Goal: Check status: Check status

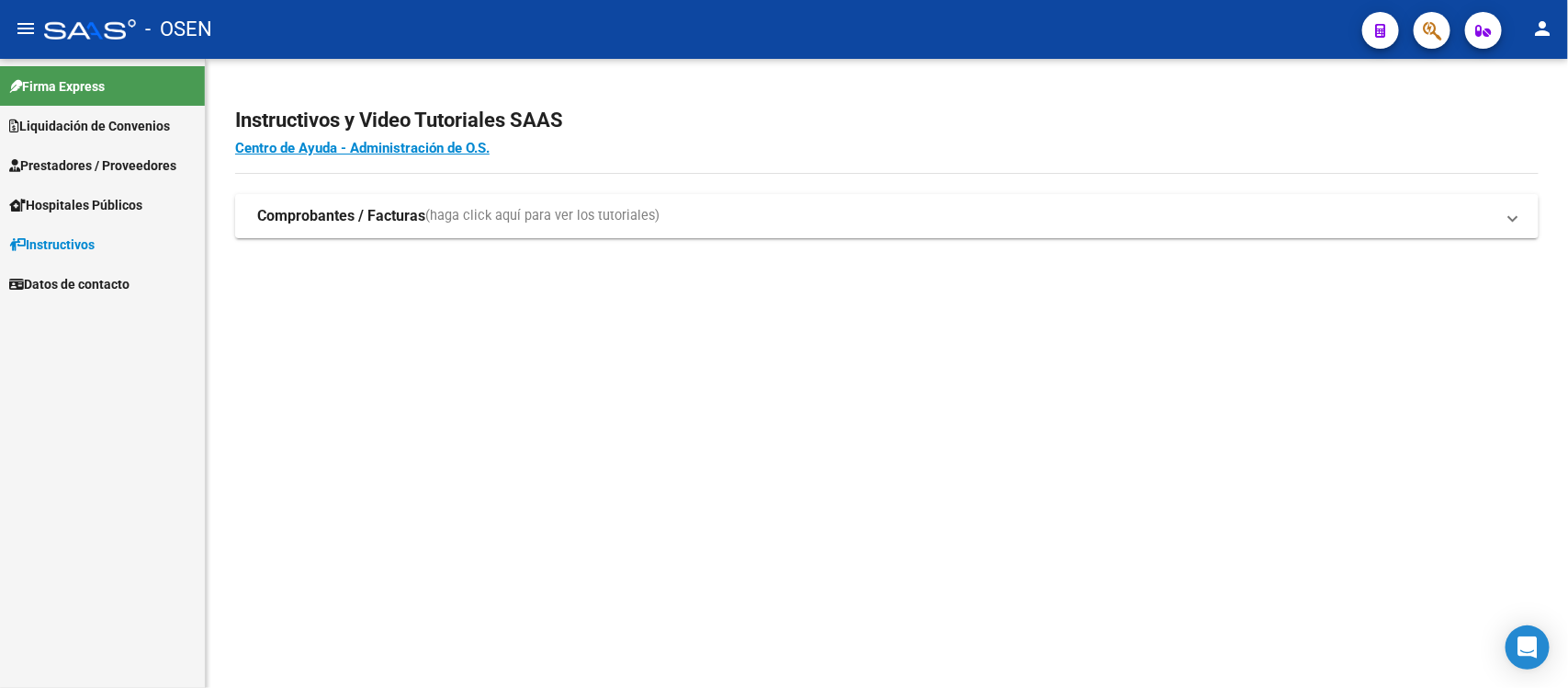
click at [107, 117] on span "Liquidación de Convenios" at bounding box center [89, 125] width 161 height 20
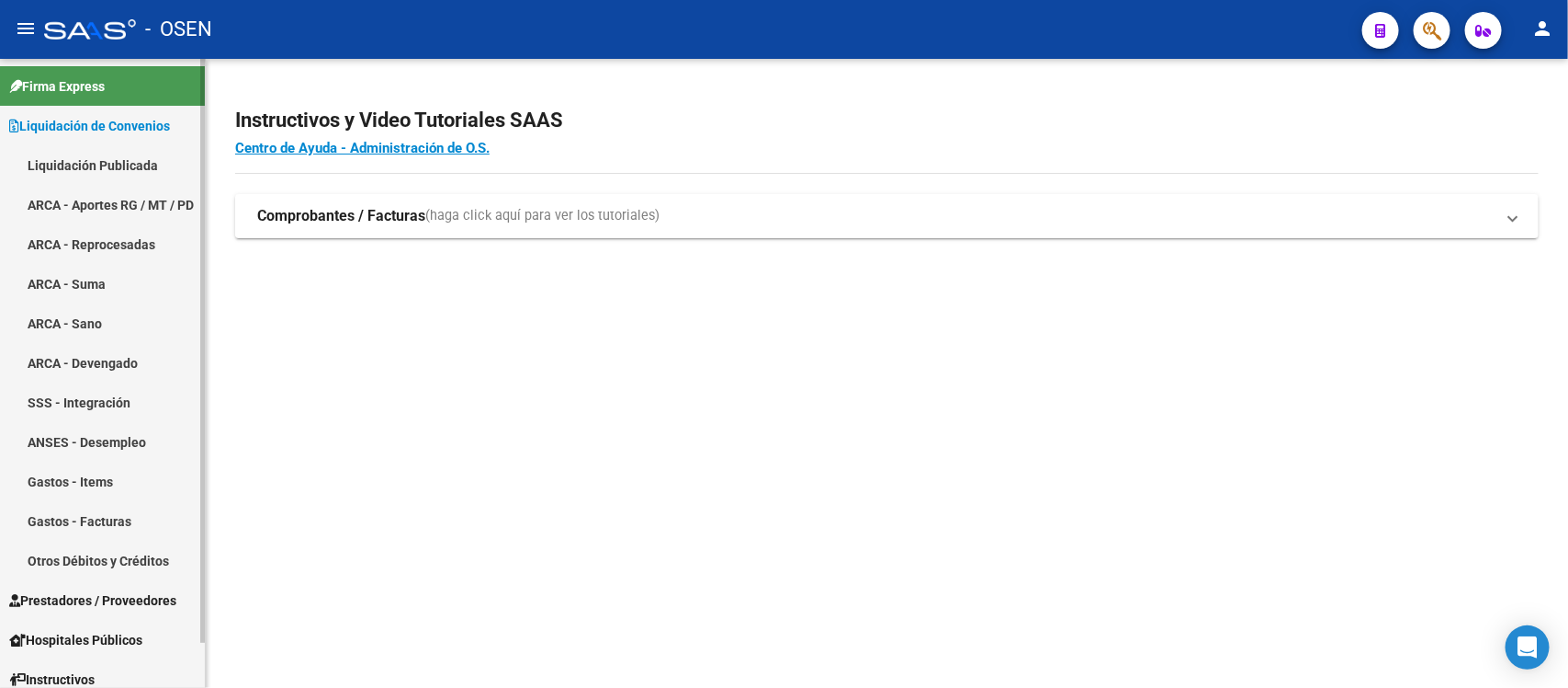
click at [121, 170] on link "Liquidación Publicada" at bounding box center [102, 165] width 205 height 40
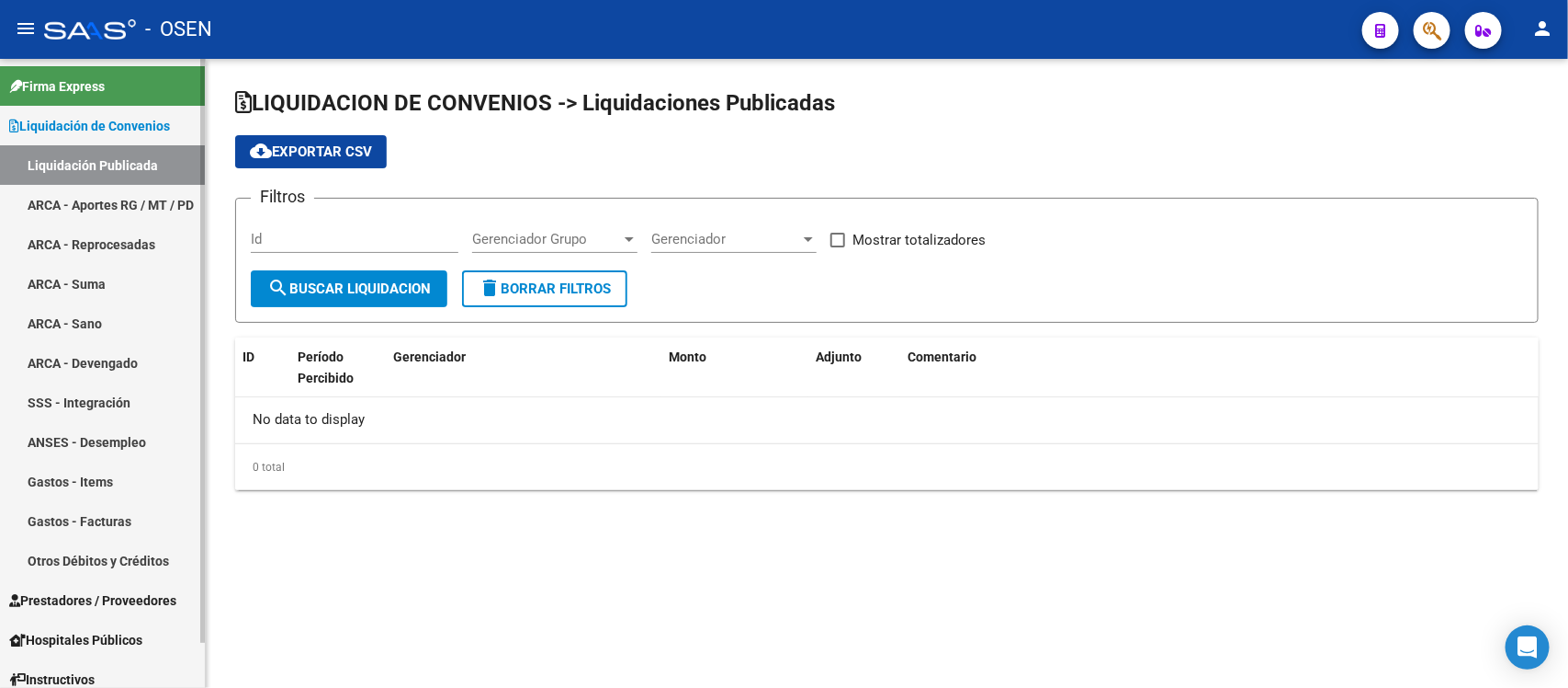
checkbox input "true"
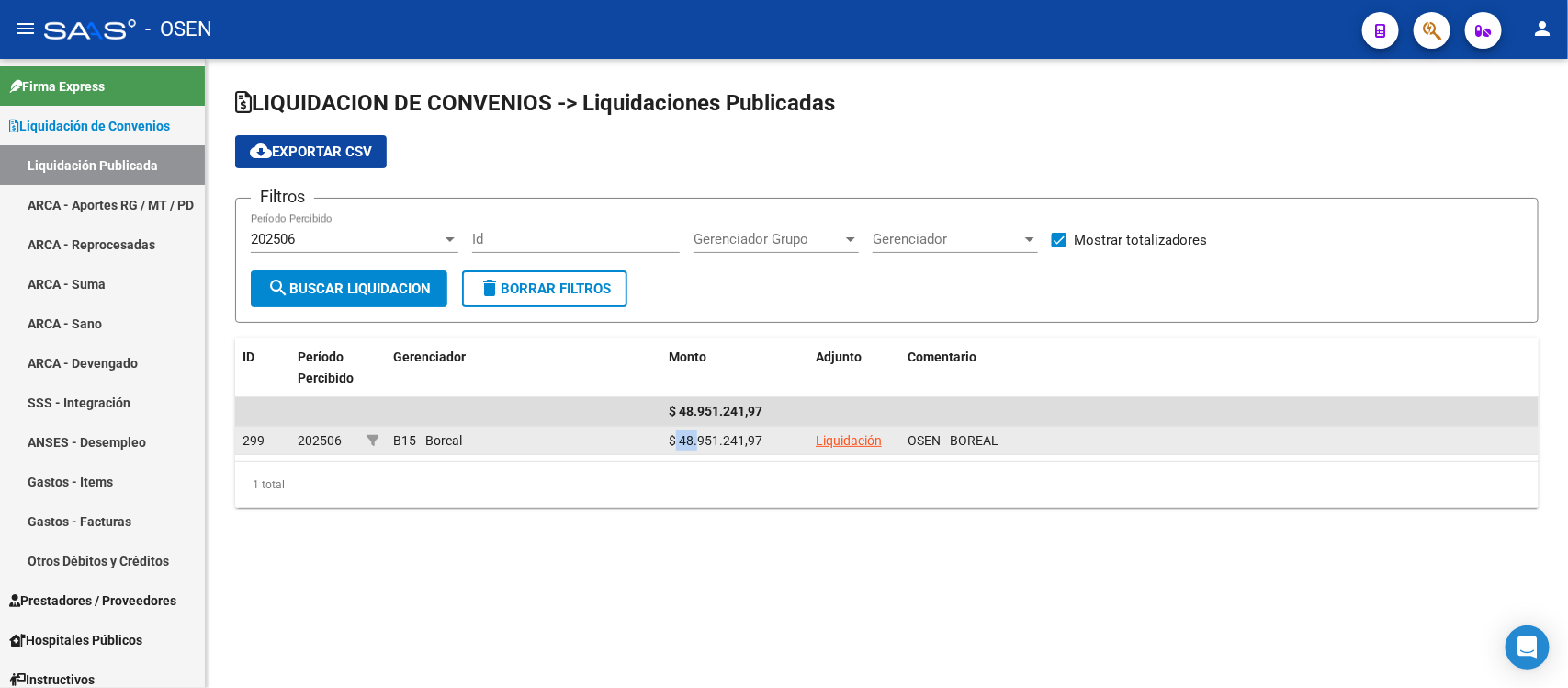
click at [781, 443] on datatable-body-cell "$ 48.951.241,97" at bounding box center [735, 441] width 147 height 28
